Goal: Task Accomplishment & Management: Use online tool/utility

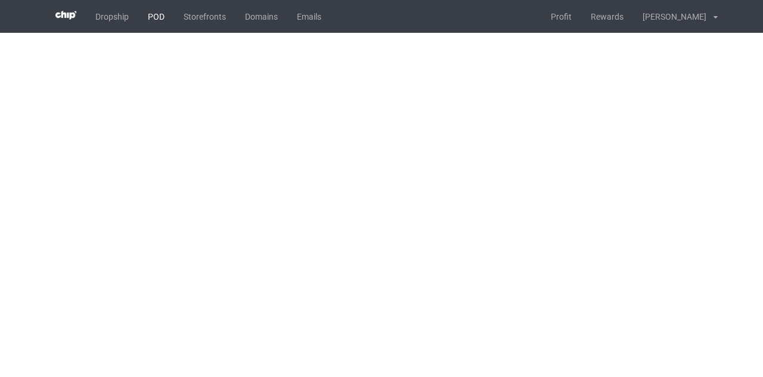
click at [145, 9] on link "POD" at bounding box center [156, 16] width 36 height 33
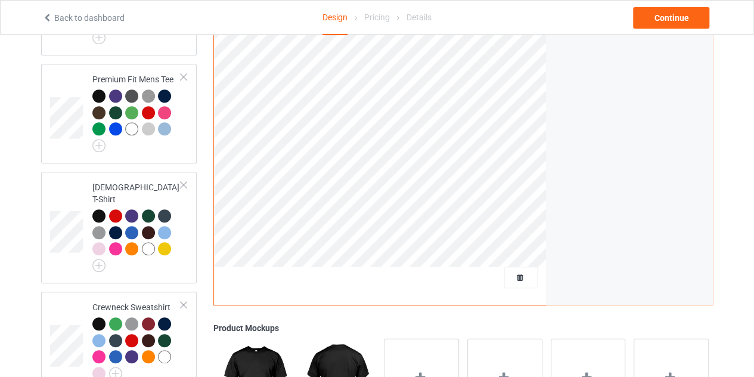
scroll to position [386, 0]
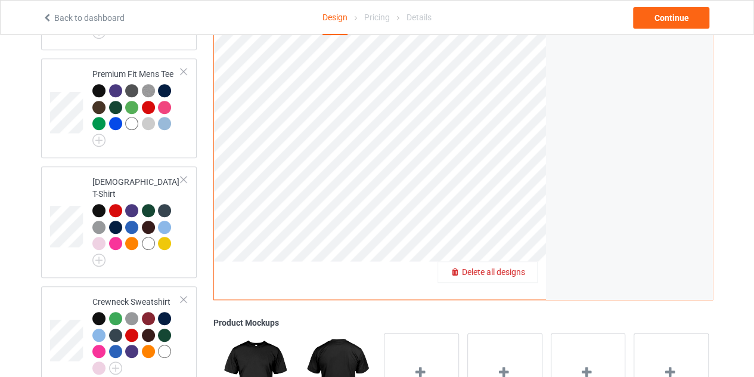
click at [518, 267] on span "Delete all designs" at bounding box center [493, 272] width 63 height 10
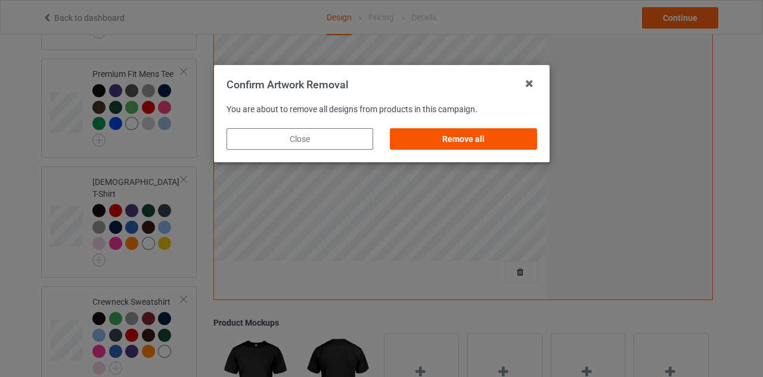
click at [476, 145] on div "Remove all" at bounding box center [463, 138] width 147 height 21
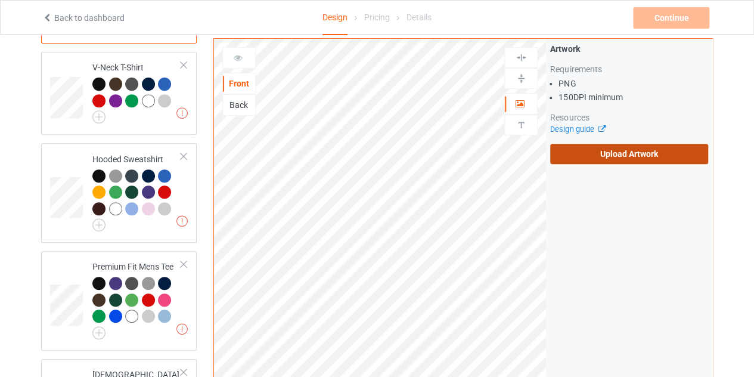
scroll to position [193, 0]
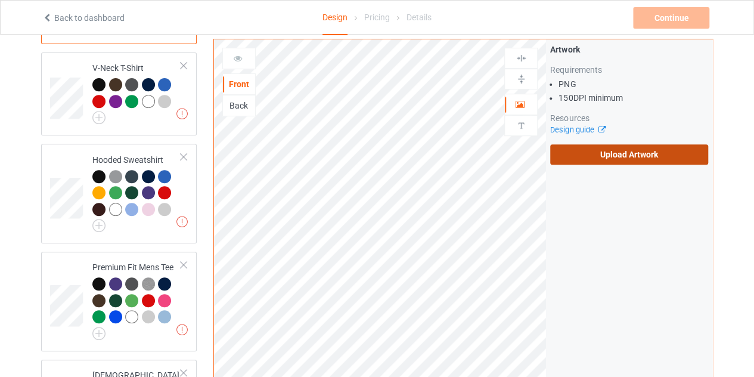
click at [576, 144] on label "Upload Artwork" at bounding box center [629, 154] width 158 height 20
click at [0, 0] on input "Upload Artwork" at bounding box center [0, 0] width 0 height 0
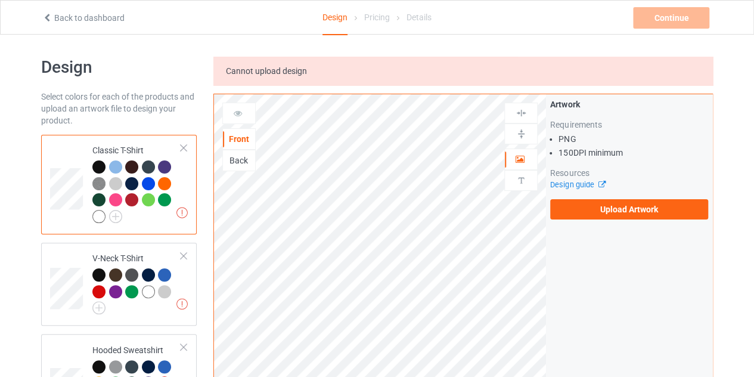
scroll to position [0, 0]
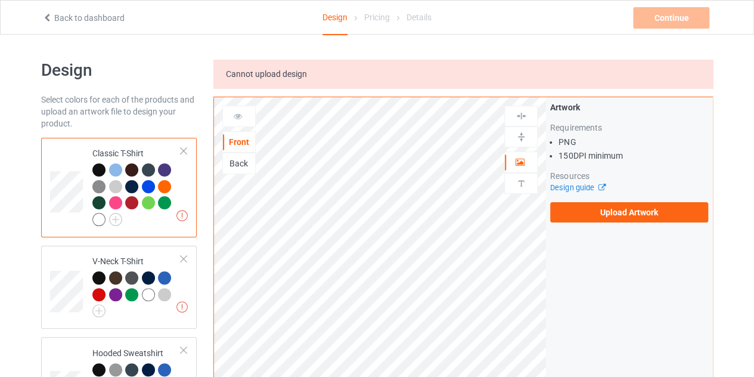
click at [48, 13] on icon at bounding box center [47, 16] width 10 height 8
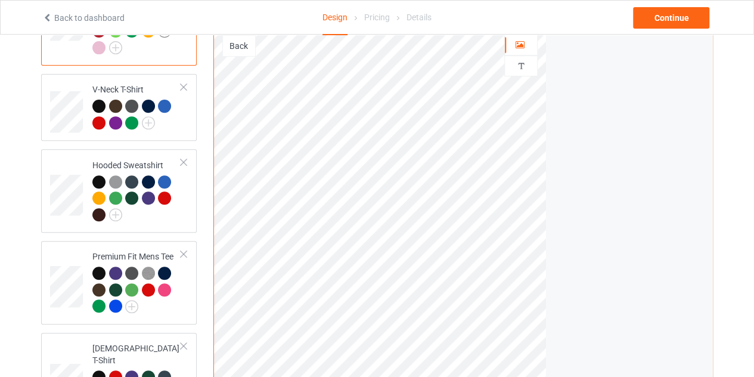
scroll to position [175, 0]
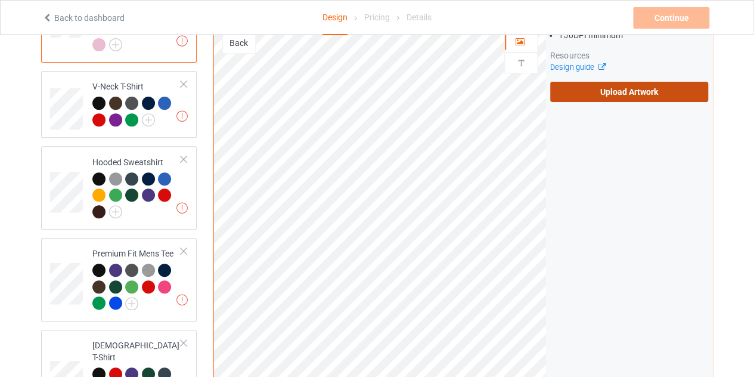
click at [580, 82] on label "Upload Artwork" at bounding box center [629, 92] width 158 height 20
click at [0, 0] on input "Upload Artwork" at bounding box center [0, 0] width 0 height 0
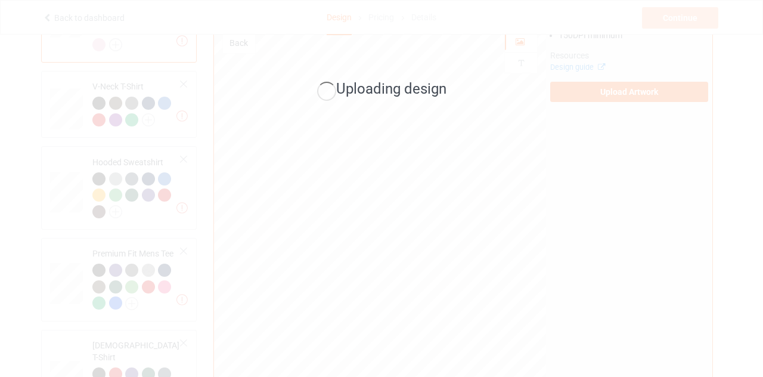
click at [511, 220] on div "Uploading design" at bounding box center [381, 188] width 763 height 377
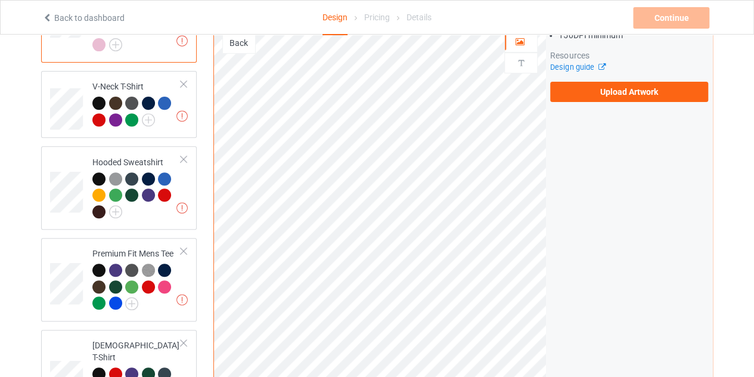
scroll to position [0, 0]
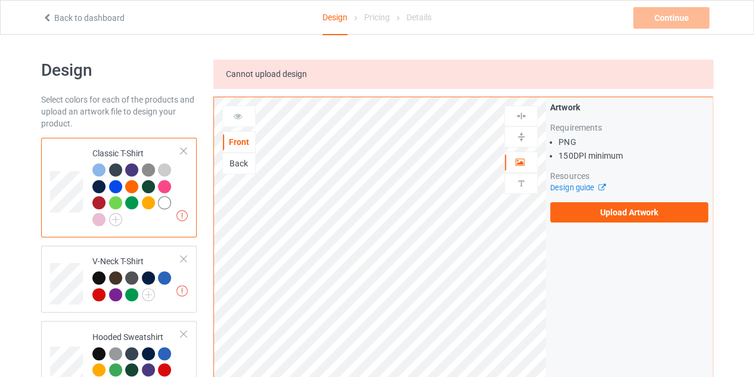
click at [47, 18] on icon at bounding box center [47, 16] width 10 height 8
